Goal: Register for event/course

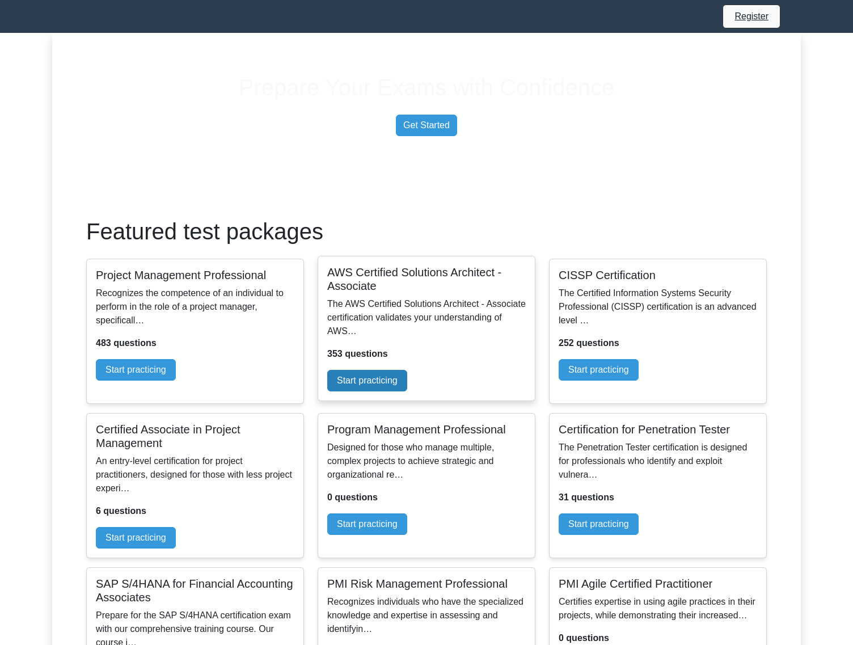
click at [398, 392] on link "Start practicing" at bounding box center [367, 381] width 80 height 22
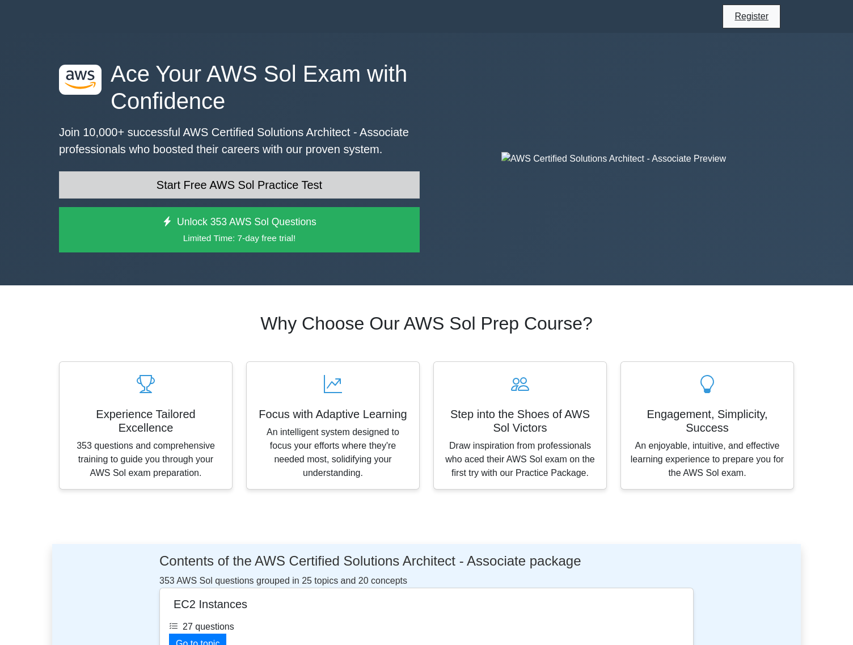
click at [310, 186] on link "Start Free AWS Sol Practice Test" at bounding box center [239, 184] width 361 height 27
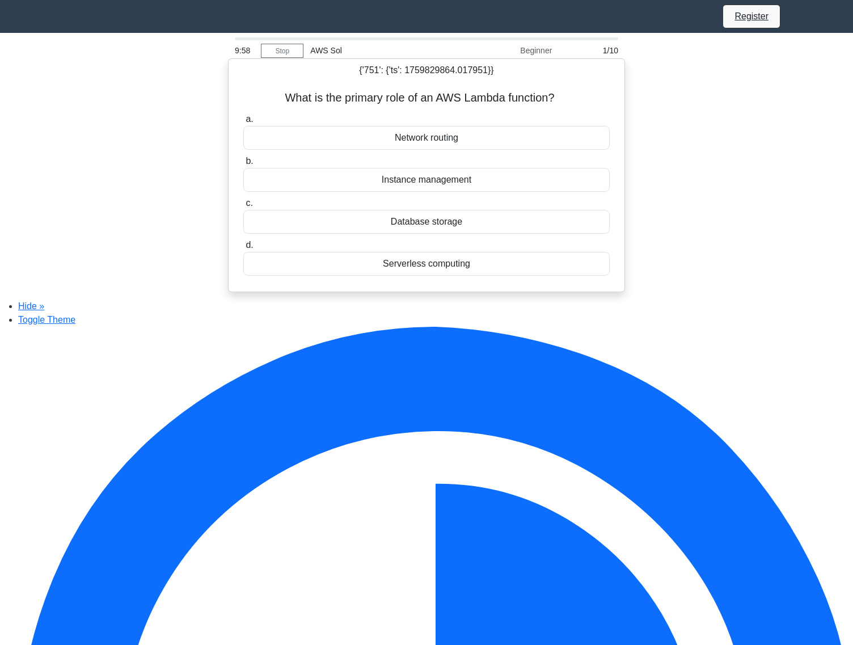
click at [423, 142] on div "Network routing" at bounding box center [426, 138] width 367 height 24
click at [243, 123] on input "a. Network routing" at bounding box center [243, 119] width 0 height 7
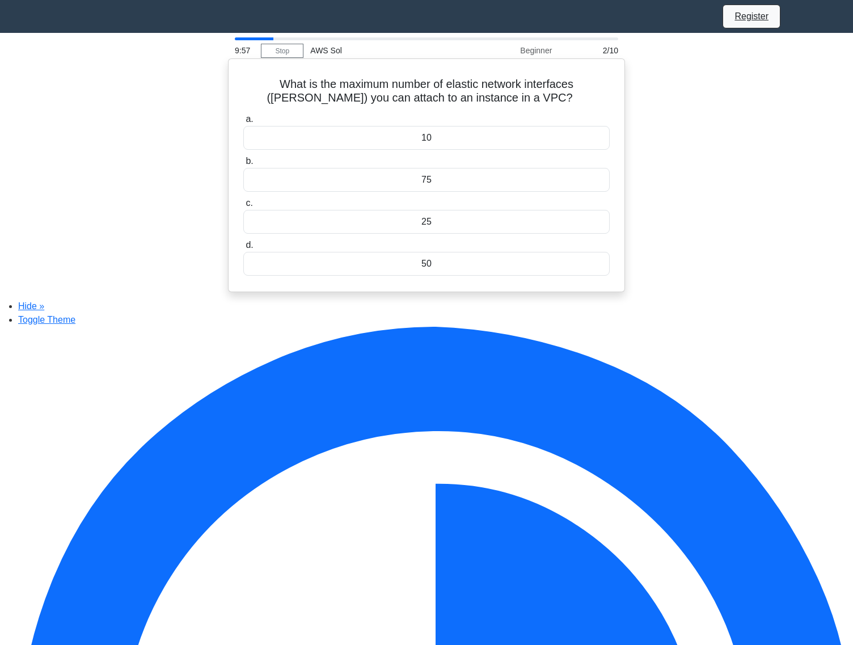
click at [436, 141] on div "10" at bounding box center [426, 138] width 367 height 24
click at [243, 123] on input "a. 10" at bounding box center [243, 119] width 0 height 7
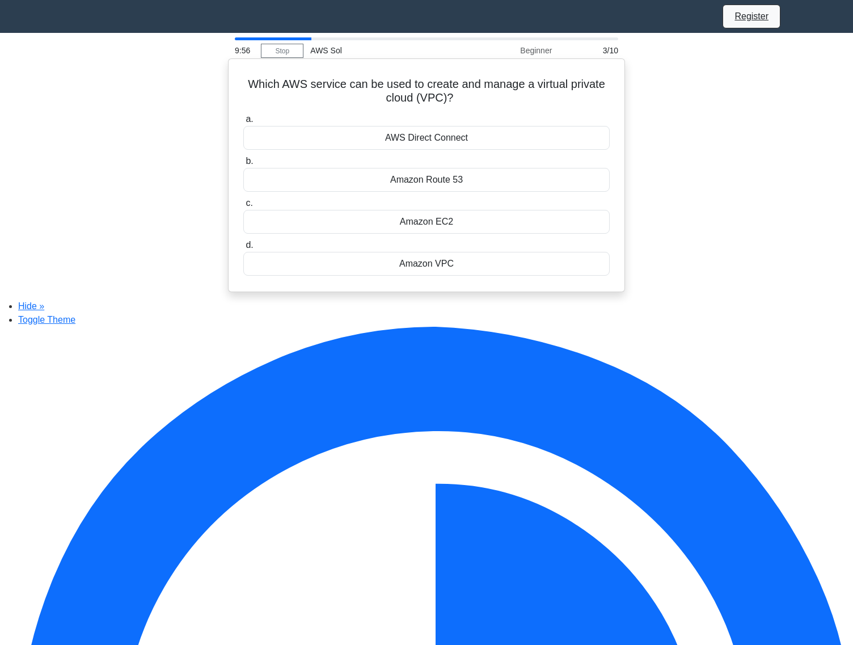
click at [438, 134] on div "AWS Direct Connect" at bounding box center [426, 138] width 367 height 24
click at [243, 123] on input "a. AWS Direct Connect" at bounding box center [243, 119] width 0 height 7
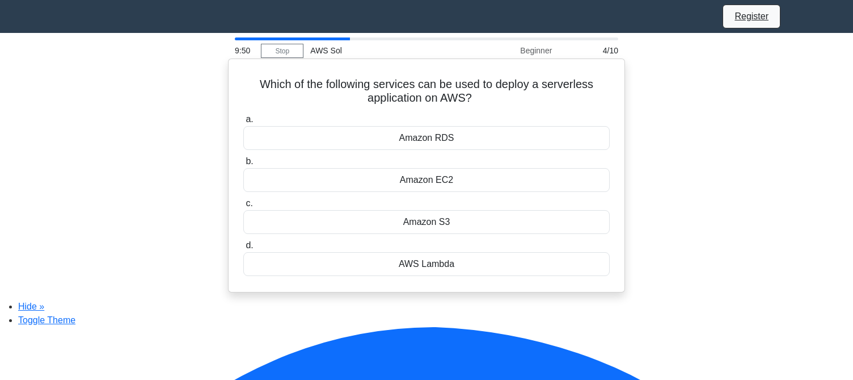
click at [441, 144] on div "Amazon RDS" at bounding box center [426, 138] width 367 height 24
click at [243, 123] on input "a. Amazon RDS" at bounding box center [243, 119] width 0 height 7
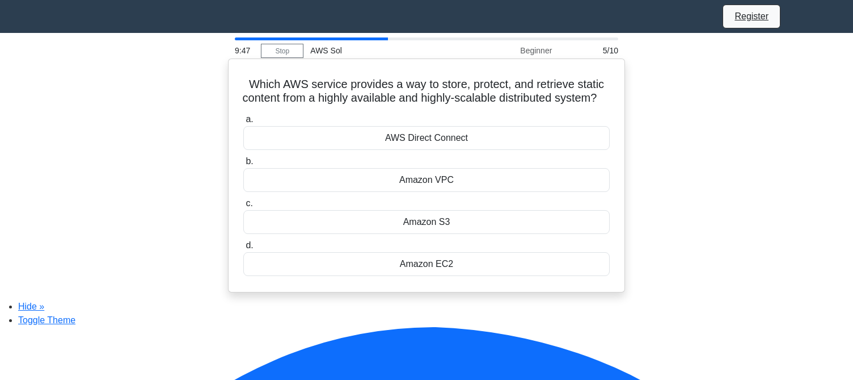
click at [447, 150] on div "AWS Direct Connect" at bounding box center [426, 138] width 367 height 24
click at [243, 123] on input "a. AWS Direct Connect" at bounding box center [243, 119] width 0 height 7
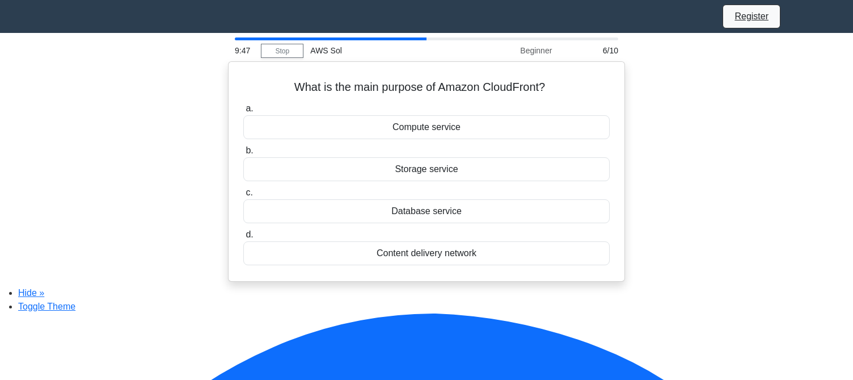
click at [447, 156] on label "b. Storage service" at bounding box center [426, 162] width 367 height 37
click at [243, 154] on input "b. Storage service" at bounding box center [243, 150] width 0 height 7
click at [447, 156] on label "b. Storage service" at bounding box center [426, 162] width 367 height 37
click at [243, 154] on input "b. Storage service" at bounding box center [243, 150] width 0 height 7
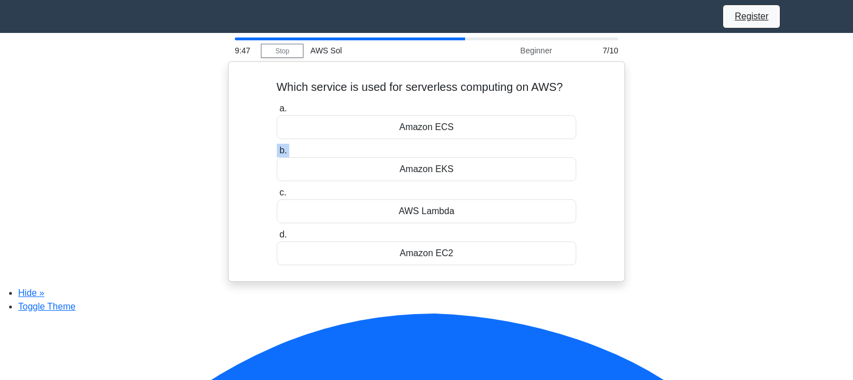
click at [447, 156] on label "b. Amazon EKS" at bounding box center [427, 162] width 300 height 37
click at [277, 154] on input "b. Amazon EKS" at bounding box center [277, 150] width 0 height 7
click at [447, 156] on label "b. Amazon EKS" at bounding box center [427, 162] width 300 height 37
click at [277, 154] on input "b. Amazon EKS" at bounding box center [277, 150] width 0 height 7
click at [447, 156] on label "b. Amazon Redshift" at bounding box center [426, 162] width 335 height 37
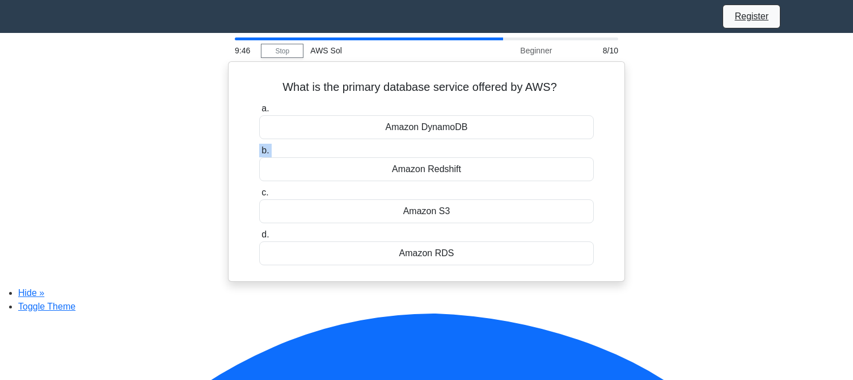
click at [259, 154] on input "b. Amazon Redshift" at bounding box center [259, 150] width 0 height 7
click at [447, 156] on label "b. Amazon Redshift" at bounding box center [426, 162] width 335 height 37
click at [259, 154] on input "b. Amazon Redshift" at bounding box center [259, 150] width 0 height 7
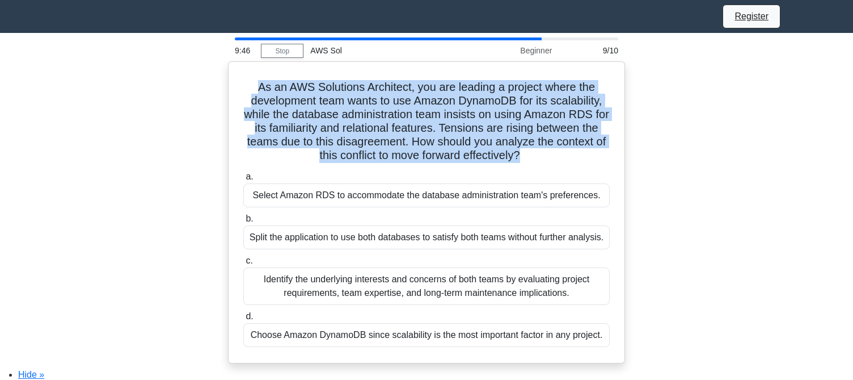
click at [447, 156] on h5 "As an AWS Solutions Architect, you are leading a project where the development …" at bounding box center [426, 121] width 369 height 83
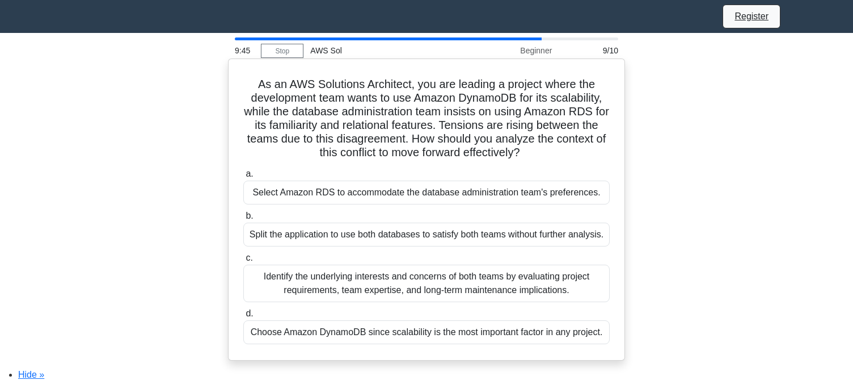
click at [446, 196] on div "Select Amazon RDS to accommodate the database administration team's preferences." at bounding box center [426, 192] width 367 height 24
click at [243, 178] on input "a. Select Amazon RDS to accommodate the database administration team's preferen…" at bounding box center [243, 173] width 0 height 7
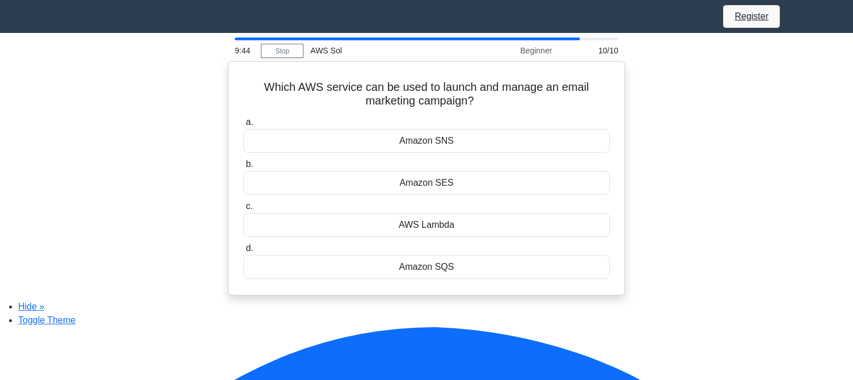
click at [446, 195] on div "Amazon SES" at bounding box center [426, 183] width 367 height 24
click at [243, 168] on input "b. Amazon SES" at bounding box center [243, 164] width 0 height 7
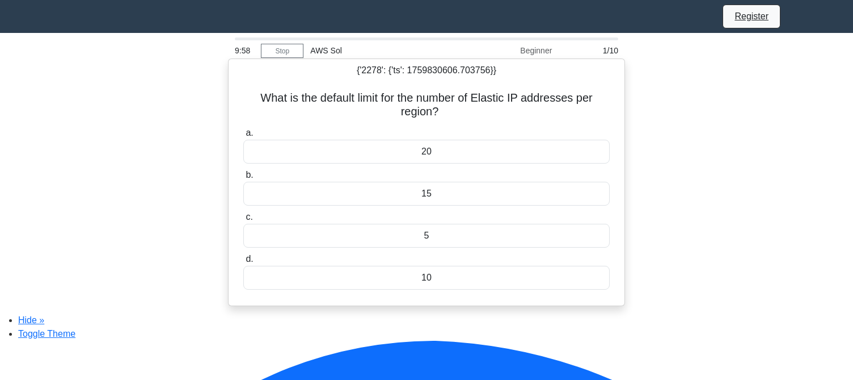
click at [388, 159] on div "20" at bounding box center [426, 152] width 367 height 24
click at [243, 137] on input "a. 20" at bounding box center [243, 132] width 0 height 7
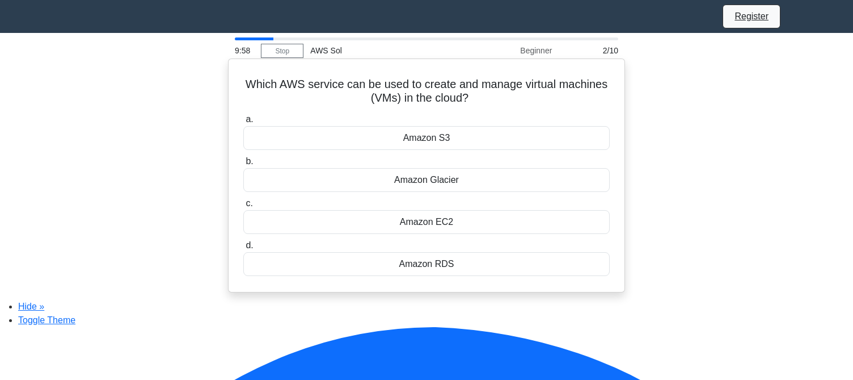
click at [403, 142] on div "Amazon S3" at bounding box center [426, 138] width 367 height 24
click at [243, 123] on input "a. Amazon S3" at bounding box center [243, 119] width 0 height 7
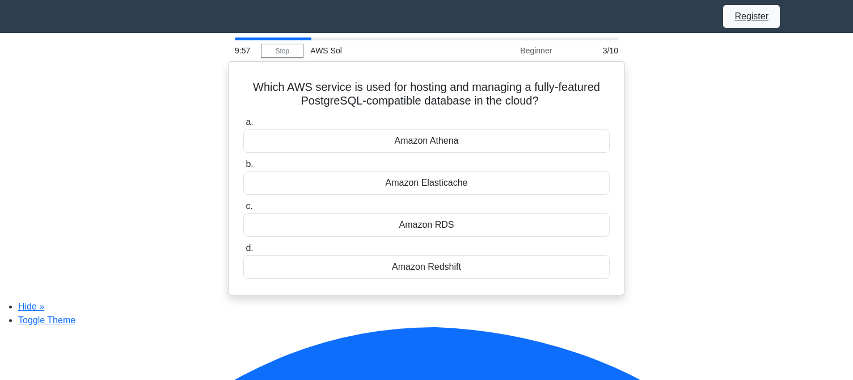
click at [403, 142] on div "Amazon Athena" at bounding box center [426, 141] width 367 height 24
click at [243, 126] on input "a. Amazon Athena" at bounding box center [243, 122] width 0 height 7
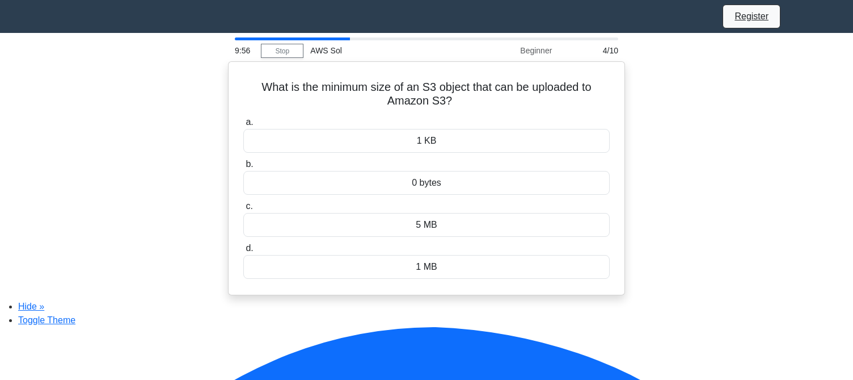
click at [403, 142] on div "1 KB" at bounding box center [426, 141] width 367 height 24
click at [243, 126] on input "a. 1 KB" at bounding box center [243, 122] width 0 height 7
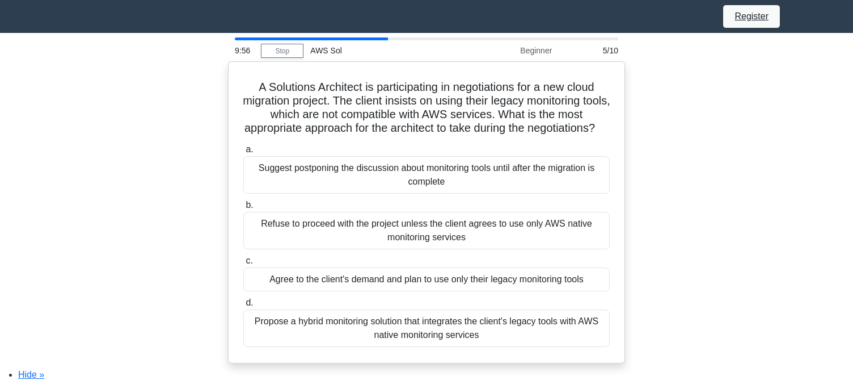
click at [403, 136] on h5 "A Solutions Architect is participating in negotiations for a new cloud migratio…" at bounding box center [426, 108] width 369 height 56
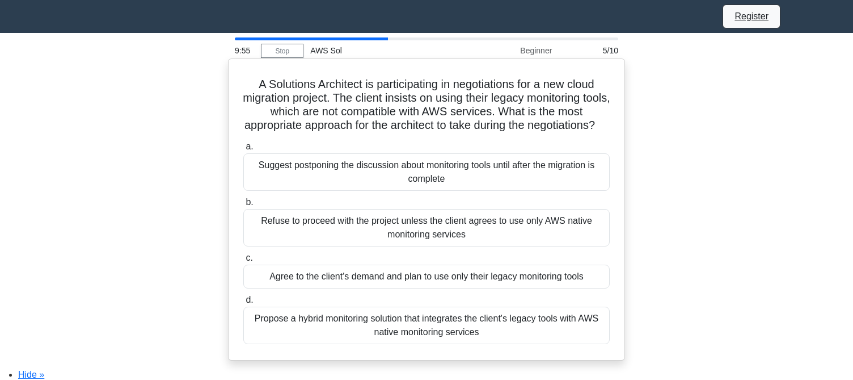
click at [406, 165] on label "a. Suggest postponing the discussion about monitoring tools until after the mig…" at bounding box center [426, 165] width 367 height 51
click at [243, 150] on input "a. Suggest postponing the discussion about monitoring tools until after the mig…" at bounding box center [243, 146] width 0 height 7
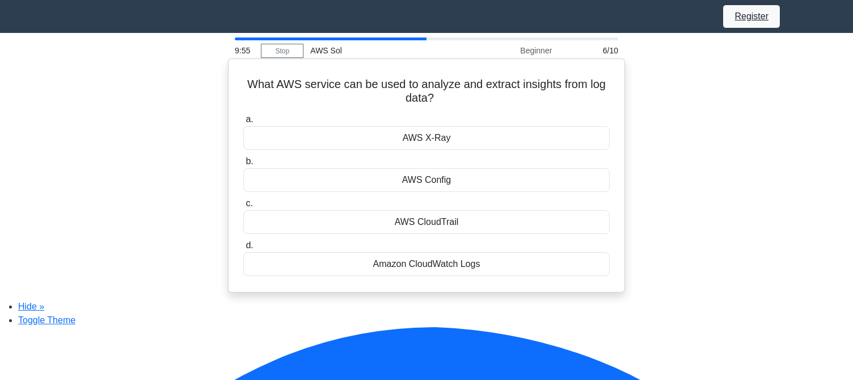
click at [407, 170] on label "b. AWS Config" at bounding box center [426, 172] width 367 height 37
click at [243, 165] on input "b. AWS Config" at bounding box center [243, 161] width 0 height 7
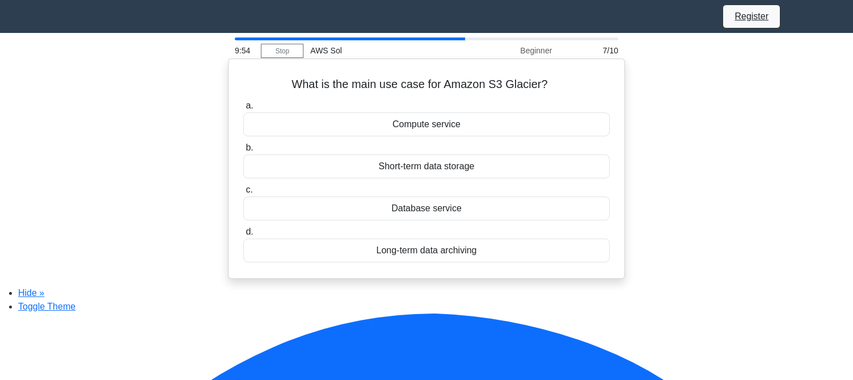
click at [410, 163] on div "Short-term data storage" at bounding box center [426, 166] width 367 height 24
click at [243, 152] on input "b. Short-term data storage" at bounding box center [243, 147] width 0 height 7
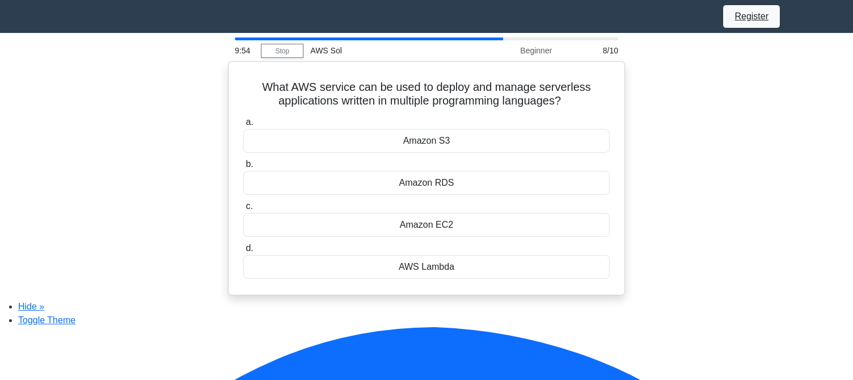
click at [410, 166] on label "b. Amazon RDS" at bounding box center [426, 175] width 367 height 37
click at [243, 166] on input "b. Amazon RDS" at bounding box center [243, 164] width 0 height 7
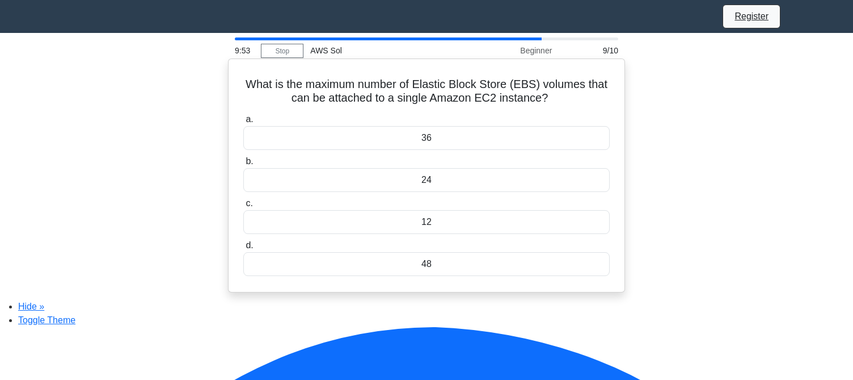
click at [411, 173] on div "24" at bounding box center [426, 180] width 367 height 24
click at [243, 165] on input "b. 24" at bounding box center [243, 161] width 0 height 7
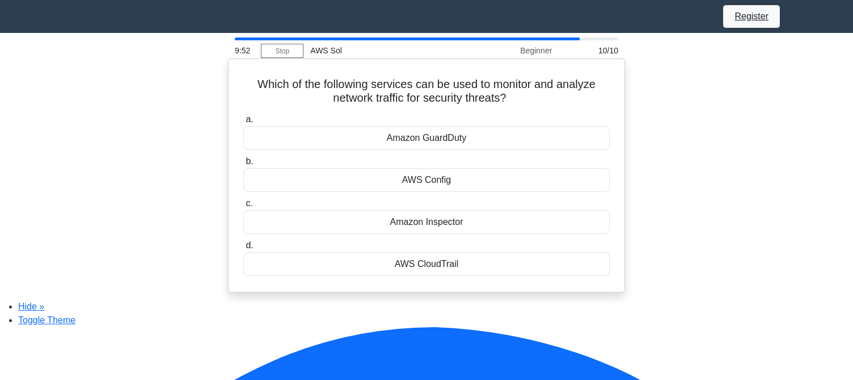
click at [417, 180] on div "AWS Config" at bounding box center [426, 180] width 367 height 24
click at [243, 165] on input "b. AWS Config" at bounding box center [243, 161] width 0 height 7
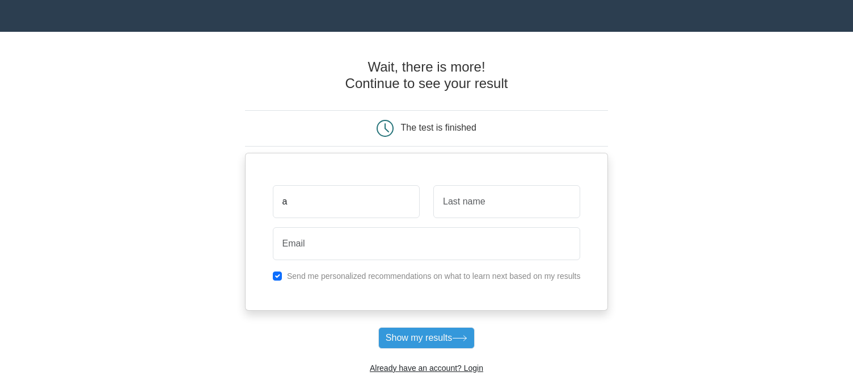
type input "a"
click at [483, 204] on input "text" at bounding box center [507, 201] width 147 height 33
type input "a"
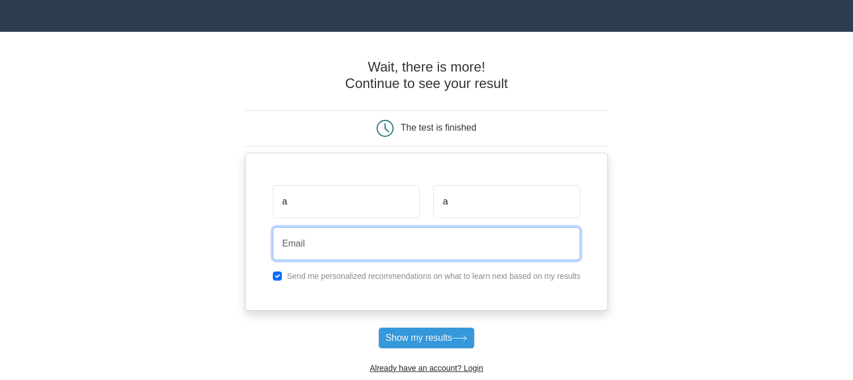
click at [407, 249] on input "email" at bounding box center [427, 243] width 308 height 33
click at [347, 250] on input "dantwoo+32143@gmail.com" at bounding box center [427, 243] width 308 height 33
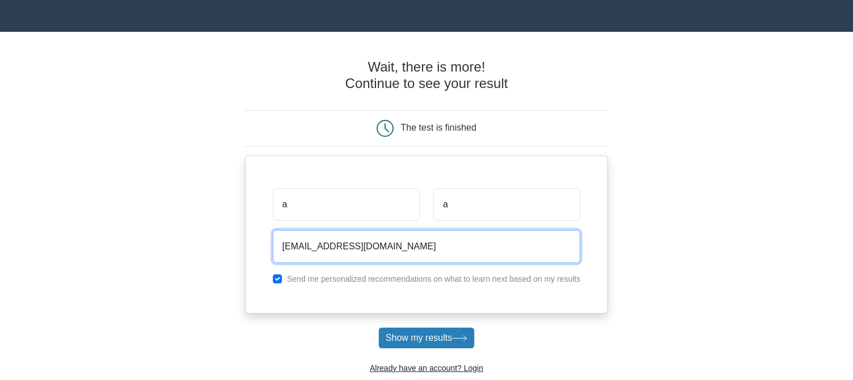
type input "dantwoo+32143321341234@gmail.com"
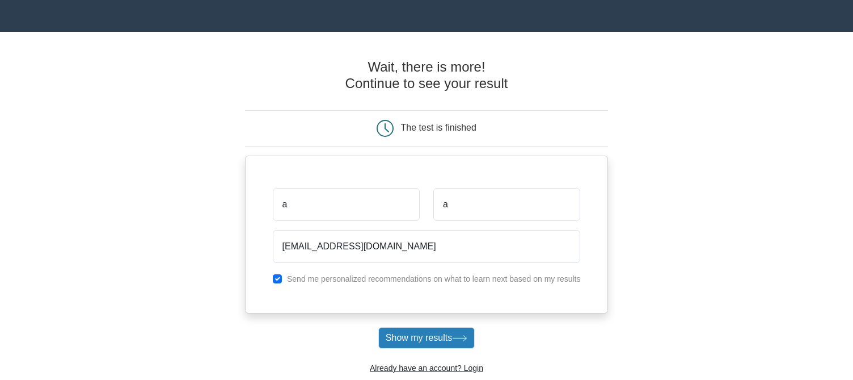
click at [418, 348] on button "Show my results" at bounding box center [427, 338] width 96 height 22
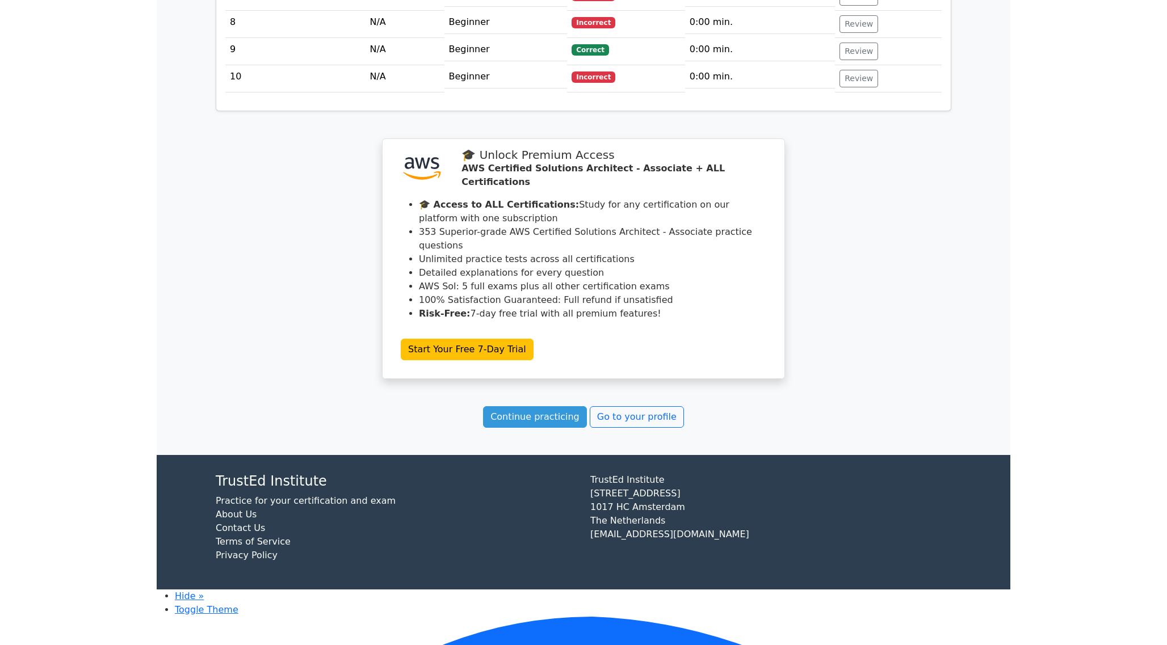
scroll to position [1306, 0]
